Goal: Task Accomplishment & Management: Use online tool/utility

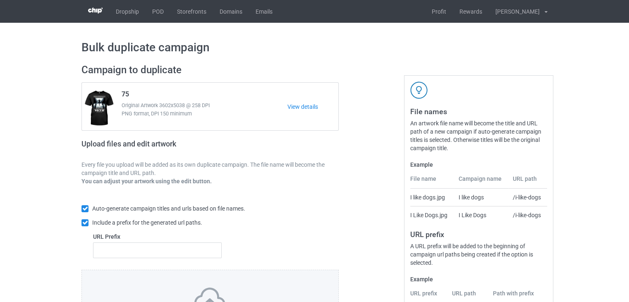
scroll to position [100, 0]
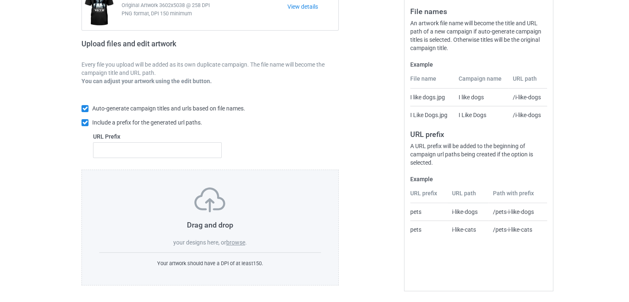
click at [238, 242] on label "browse" at bounding box center [235, 242] width 19 height 7
click at [0, 0] on input "browse" at bounding box center [0, 0] width 0 height 0
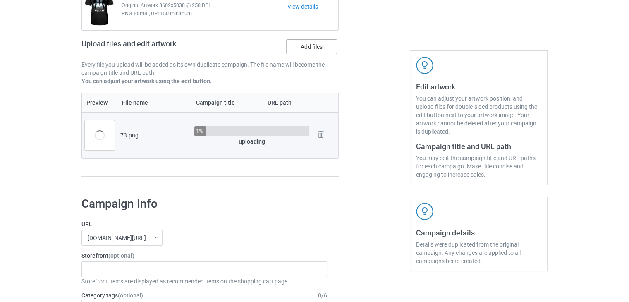
click at [306, 45] on label "Add files" at bounding box center [311, 46] width 51 height 15
click at [0, 0] on input "Add files" at bounding box center [0, 0] width 0 height 0
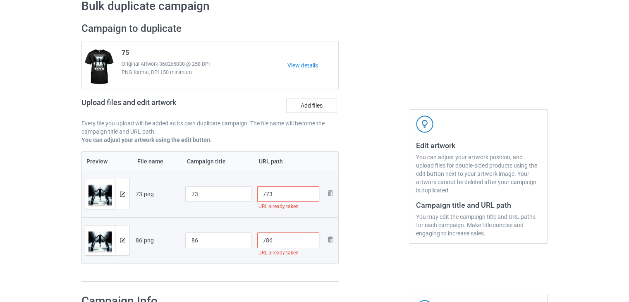
scroll to position [0, 0]
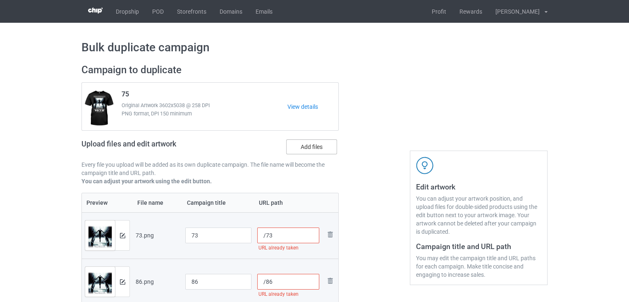
click at [304, 149] on label "Add files" at bounding box center [311, 146] width 51 height 15
click at [0, 0] on input "Add files" at bounding box center [0, 0] width 0 height 0
click at [324, 148] on label "Add files" at bounding box center [311, 146] width 51 height 15
click at [0, 0] on input "Add files" at bounding box center [0, 0] width 0 height 0
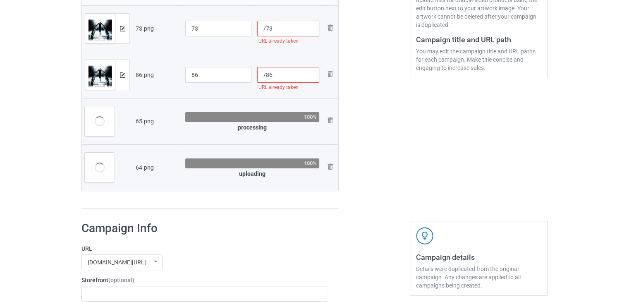
scroll to position [165, 0]
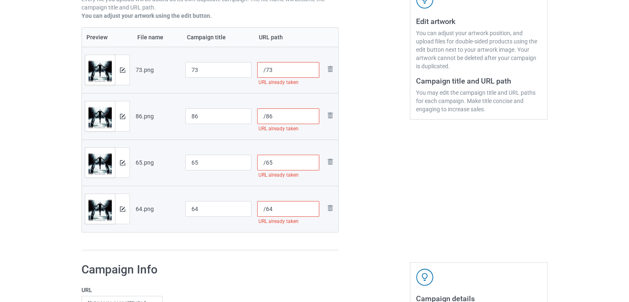
click at [265, 73] on input "/73" at bounding box center [288, 70] width 62 height 16
type input "/19973"
click at [263, 117] on input "/86" at bounding box center [288, 116] width 62 height 16
type input "/19986"
click at [264, 163] on input "/65" at bounding box center [288, 163] width 62 height 16
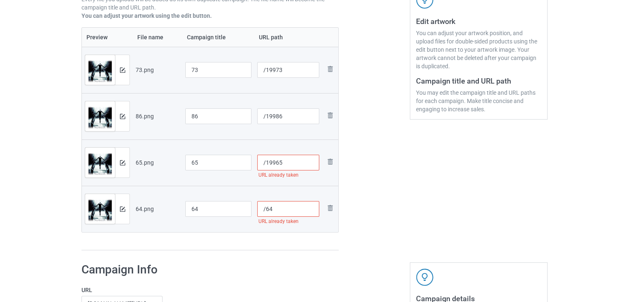
type input "/19965"
click at [266, 212] on input "/64" at bounding box center [288, 209] width 62 height 16
type input "/19964"
click at [386, 212] on div at bounding box center [374, 75] width 60 height 364
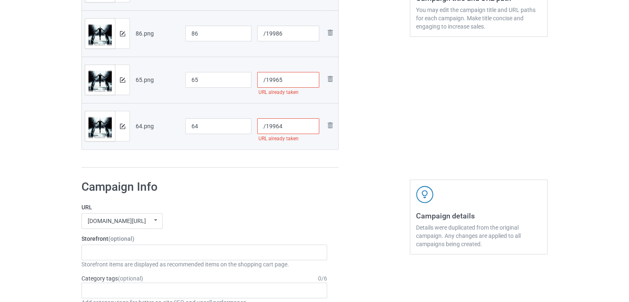
click at [269, 82] on input "/19965" at bounding box center [288, 80] width 62 height 16
type input "/199965"
click at [267, 128] on input "/19964" at bounding box center [288, 126] width 62 height 16
type input "/199964"
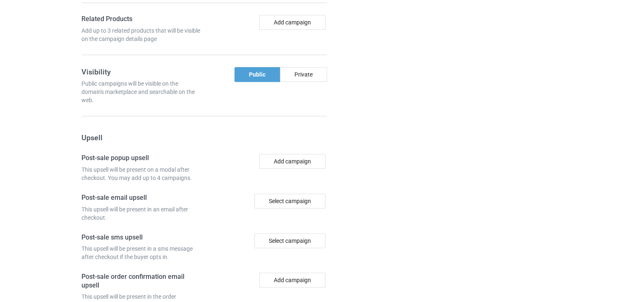
scroll to position [888, 0]
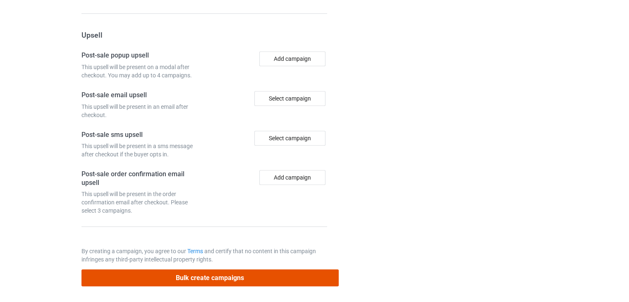
click at [274, 274] on button "Bulk create campaigns" at bounding box center [209, 277] width 257 height 17
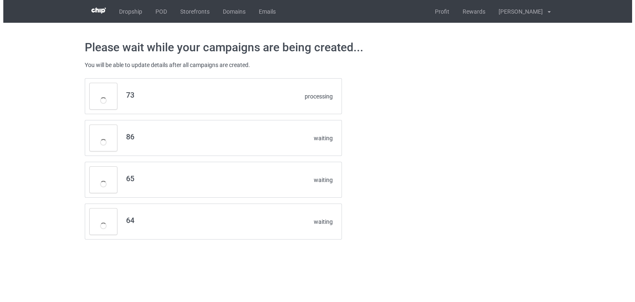
scroll to position [0, 0]
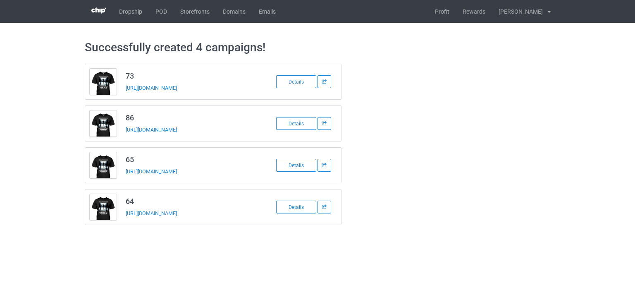
drag, startPoint x: 205, startPoint y: 90, endPoint x: 119, endPoint y: 88, distance: 85.1
click at [119, 88] on tbody "73 https://www.teechip.com/19973 Details" at bounding box center [213, 81] width 256 height 35
click at [217, 88] on div "https://www.teechip.com/19973" at bounding box center [184, 87] width 116 height 9
drag, startPoint x: 206, startPoint y: 89, endPoint x: 136, endPoint y: 93, distance: 70.4
click at [136, 93] on td "73 https://www.teechip.com/19973" at bounding box center [191, 81] width 140 height 35
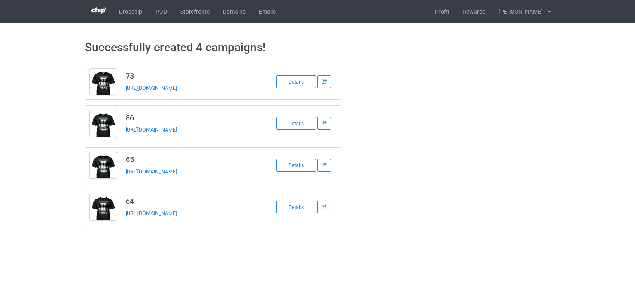
click at [217, 89] on div "https://www.teechip.com/19973" at bounding box center [184, 87] width 116 height 9
drag, startPoint x: 213, startPoint y: 88, endPoint x: 122, endPoint y: 88, distance: 90.9
click at [122, 88] on td "73 https://www.teechip.com/19973" at bounding box center [191, 81] width 140 height 35
copy link "https://www.teechip.com/19973"
drag, startPoint x: 205, startPoint y: 130, endPoint x: 121, endPoint y: 136, distance: 84.1
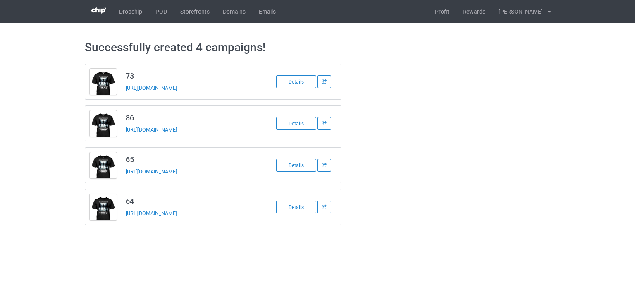
click at [121, 136] on td "86 https://www.teechip.com/19986" at bounding box center [191, 123] width 140 height 35
copy link "https://www.teechip.com/19986"
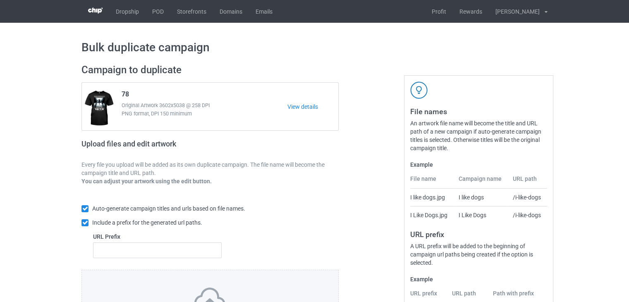
scroll to position [100, 0]
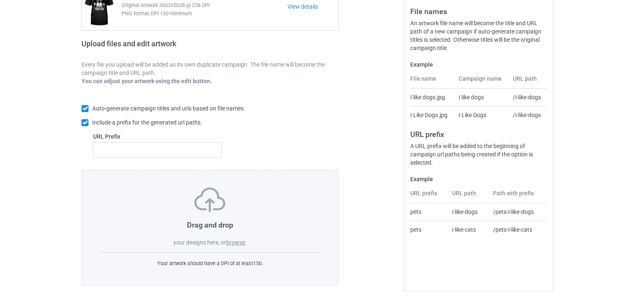
click at [238, 241] on label "browse" at bounding box center [235, 242] width 19 height 7
click at [0, 0] on input "browse" at bounding box center [0, 0] width 0 height 0
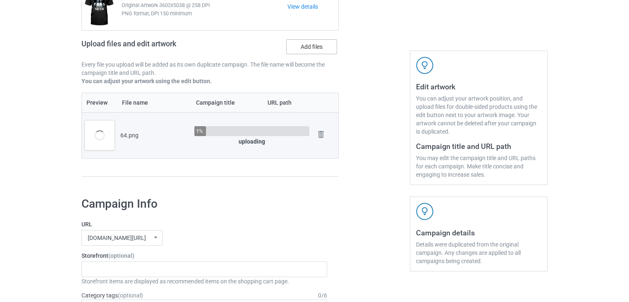
click at [310, 50] on label "Add files" at bounding box center [311, 46] width 51 height 15
click at [0, 0] on input "Add files" at bounding box center [0, 0] width 0 height 0
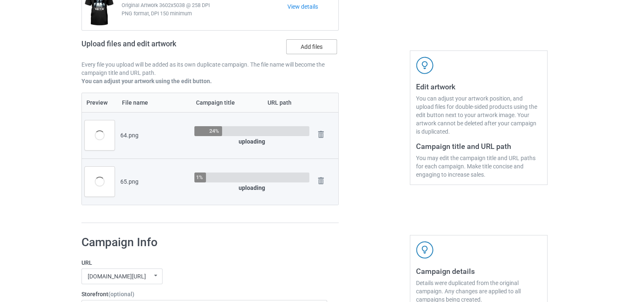
click at [323, 44] on label "Add files" at bounding box center [311, 46] width 51 height 15
click at [0, 0] on input "Add files" at bounding box center [0, 0] width 0 height 0
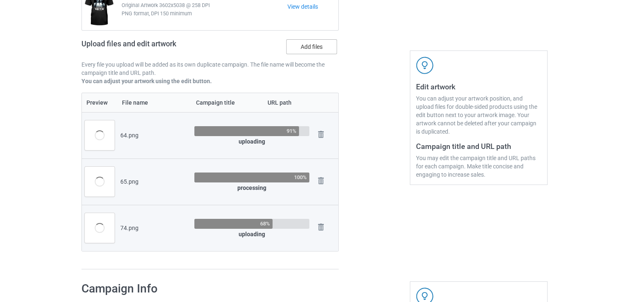
click at [316, 45] on label "Add files" at bounding box center [311, 46] width 51 height 15
click at [0, 0] on input "Add files" at bounding box center [0, 0] width 0 height 0
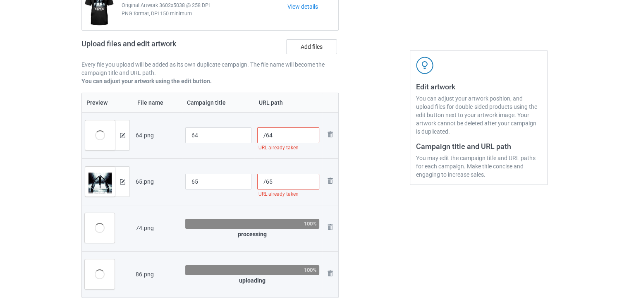
click at [443, 31] on div "Edit artwork You can adjust your artwork position, and upload files for double-…" at bounding box center [478, 140] width 149 height 364
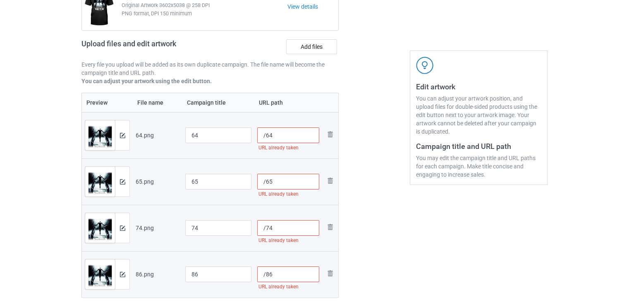
scroll to position [141, 0]
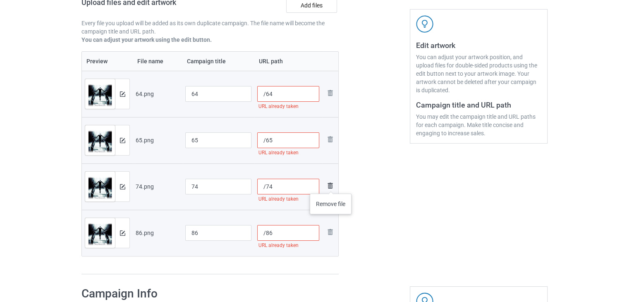
click at [331, 185] on img at bounding box center [330, 186] width 10 height 10
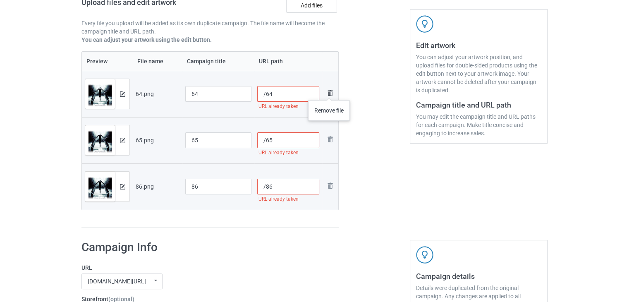
click at [329, 92] on img at bounding box center [330, 93] width 10 height 10
click at [329, 134] on link at bounding box center [330, 140] width 10 height 12
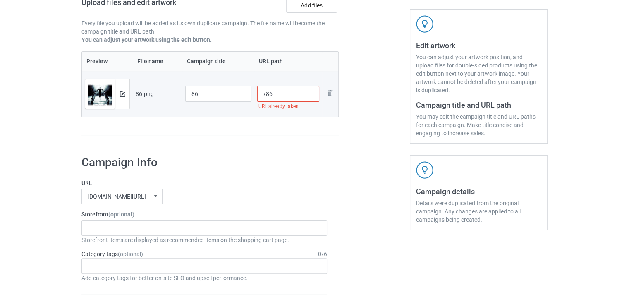
click at [0, 0] on img at bounding box center [0, 0] width 0 height 0
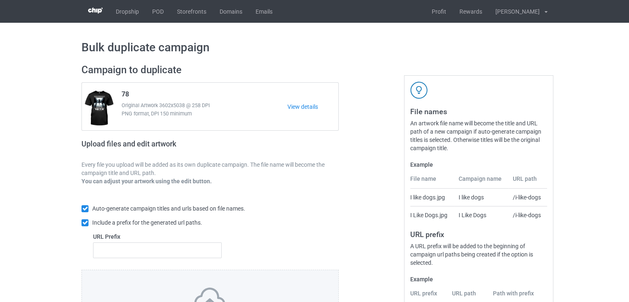
scroll to position [100, 0]
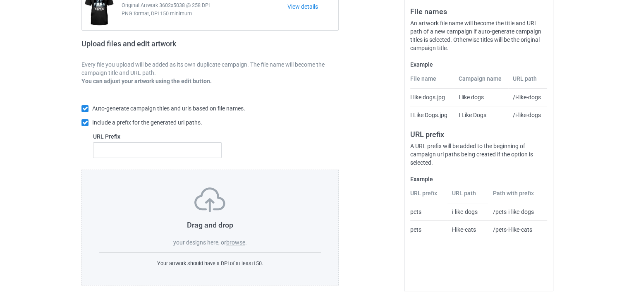
click at [238, 243] on label "browse" at bounding box center [235, 242] width 19 height 7
click at [0, 0] on input "browse" at bounding box center [0, 0] width 0 height 0
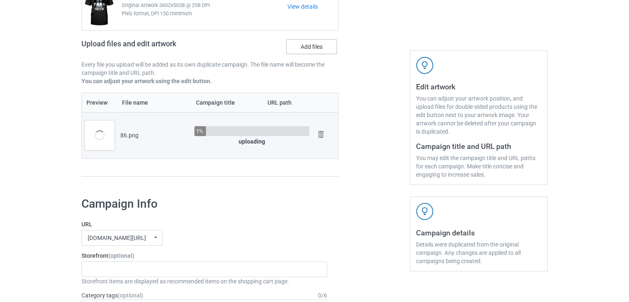
click at [309, 51] on label "Add files" at bounding box center [311, 46] width 51 height 15
click at [0, 0] on input "Add files" at bounding box center [0, 0] width 0 height 0
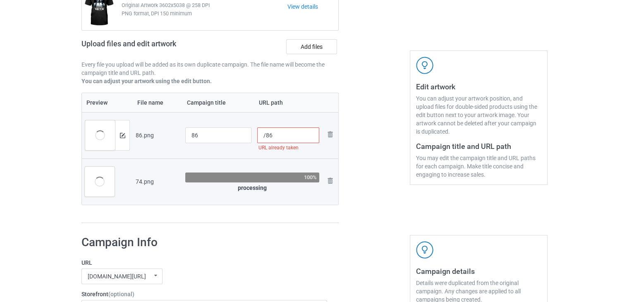
click at [263, 136] on input "/86" at bounding box center [288, 135] width 62 height 16
click at [266, 138] on input "/86" at bounding box center [288, 135] width 62 height 16
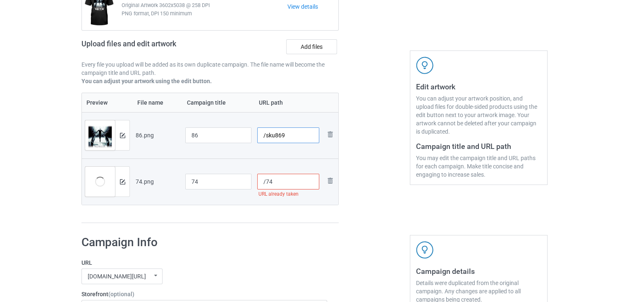
type input "/sku869"
click at [264, 184] on input "/74" at bounding box center [288, 182] width 62 height 16
type input "/sku19974"
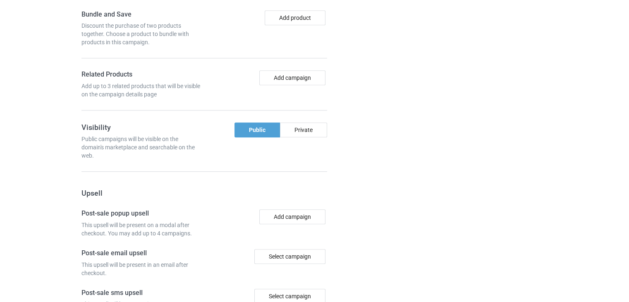
scroll to position [795, 0]
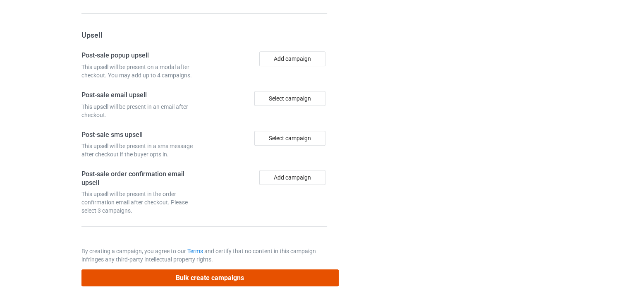
click at [288, 281] on button "Bulk create campaigns" at bounding box center [209, 277] width 257 height 17
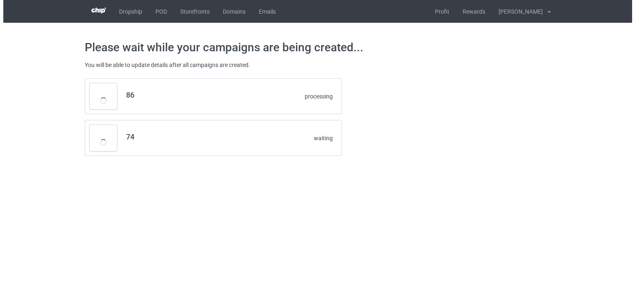
scroll to position [0, 0]
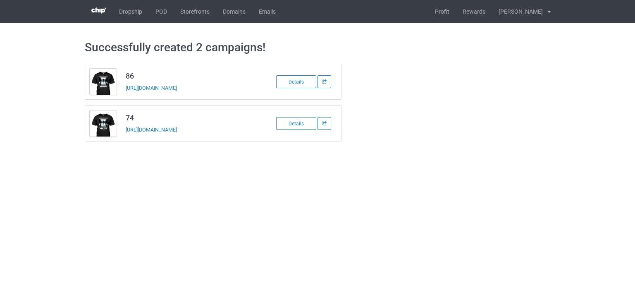
drag, startPoint x: 213, startPoint y: 129, endPoint x: 124, endPoint y: 133, distance: 89.3
click at [124, 133] on td "74 [URL][DOMAIN_NAME]" at bounding box center [191, 123] width 140 height 35
copy link "[URL][DOMAIN_NAME]"
click at [177, 87] on link "[URL][DOMAIN_NAME]" at bounding box center [151, 88] width 51 height 6
